Goal: Task Accomplishment & Management: Complete application form

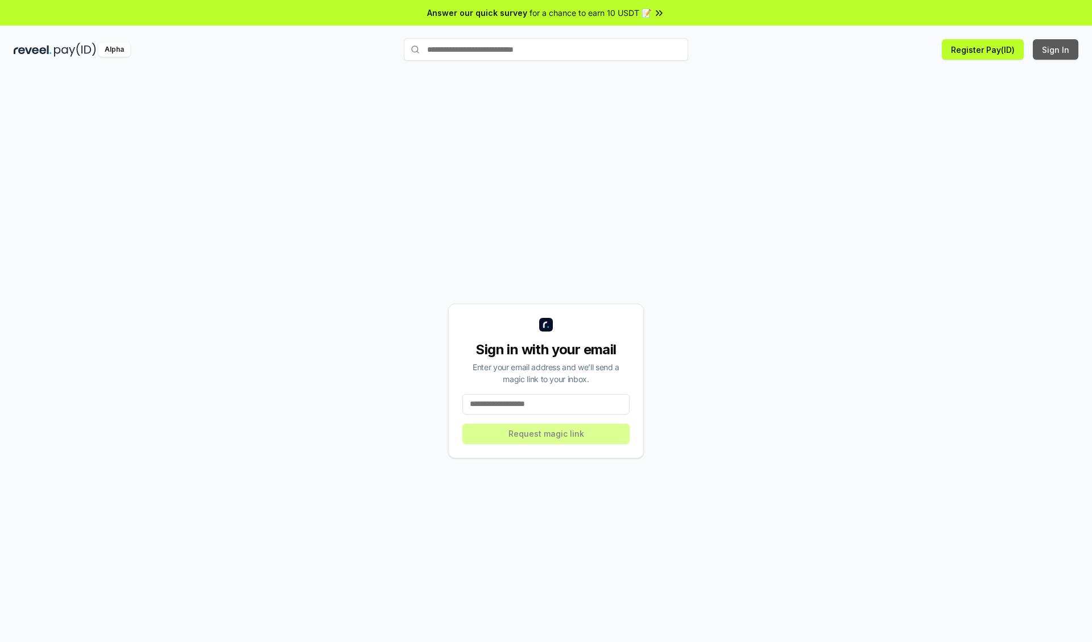
click at [1056, 49] on button "Sign In" at bounding box center [1056, 49] width 46 height 20
type input "**********"
click at [546, 433] on button "Request magic link" at bounding box center [545, 434] width 167 height 20
